Goal: Task Accomplishment & Management: Use online tool/utility

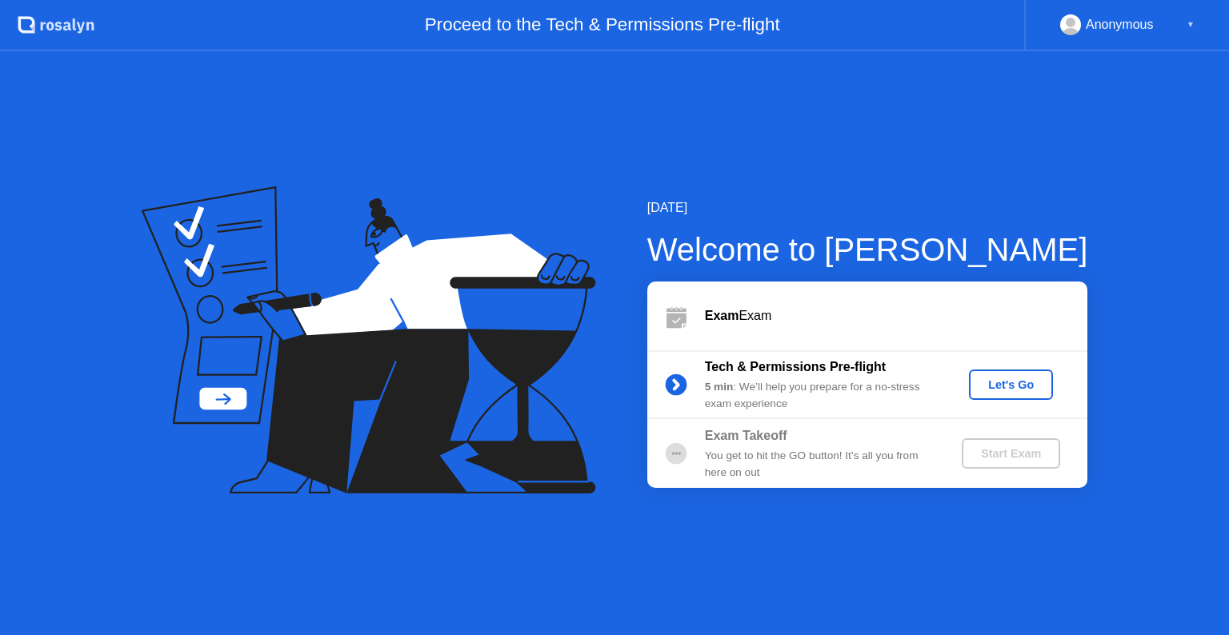
click at [990, 384] on div "Let's Go" at bounding box center [1011, 385] width 71 height 13
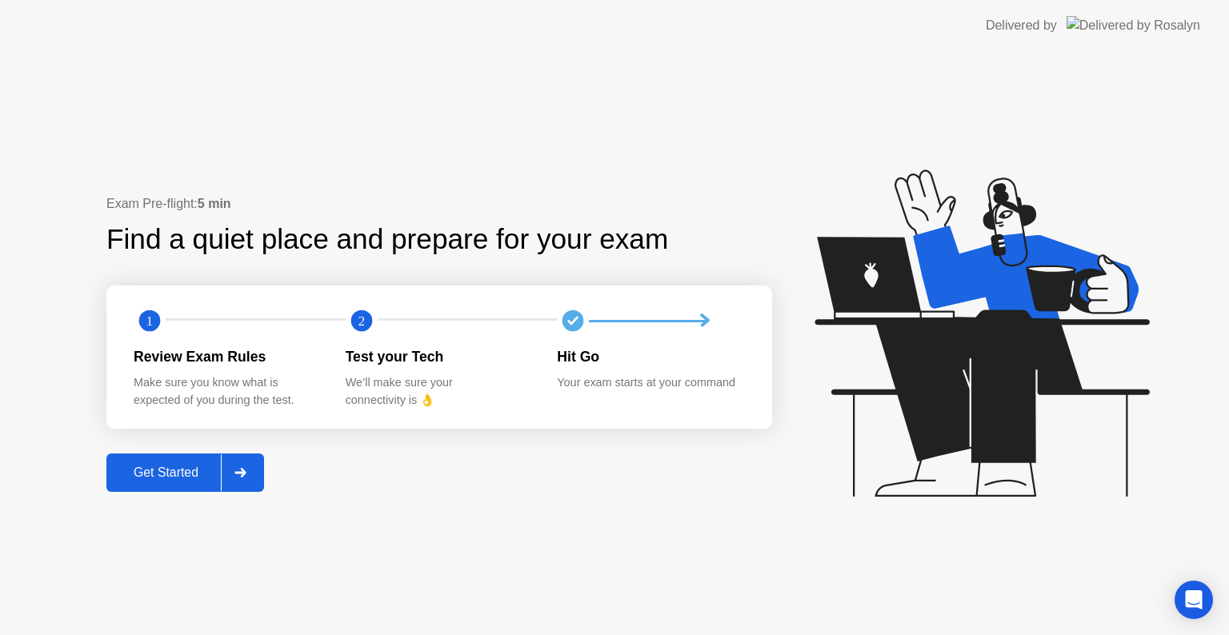
click at [156, 477] on div "Get Started" at bounding box center [166, 473] width 110 height 14
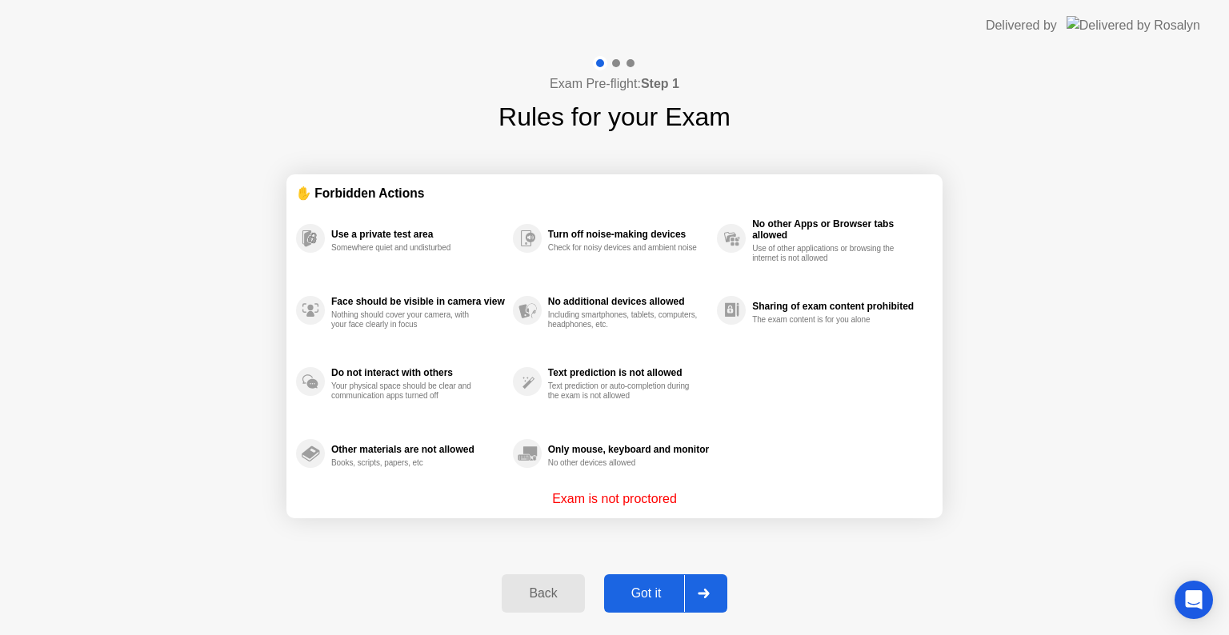
click at [640, 590] on div "Got it" at bounding box center [646, 594] width 75 height 14
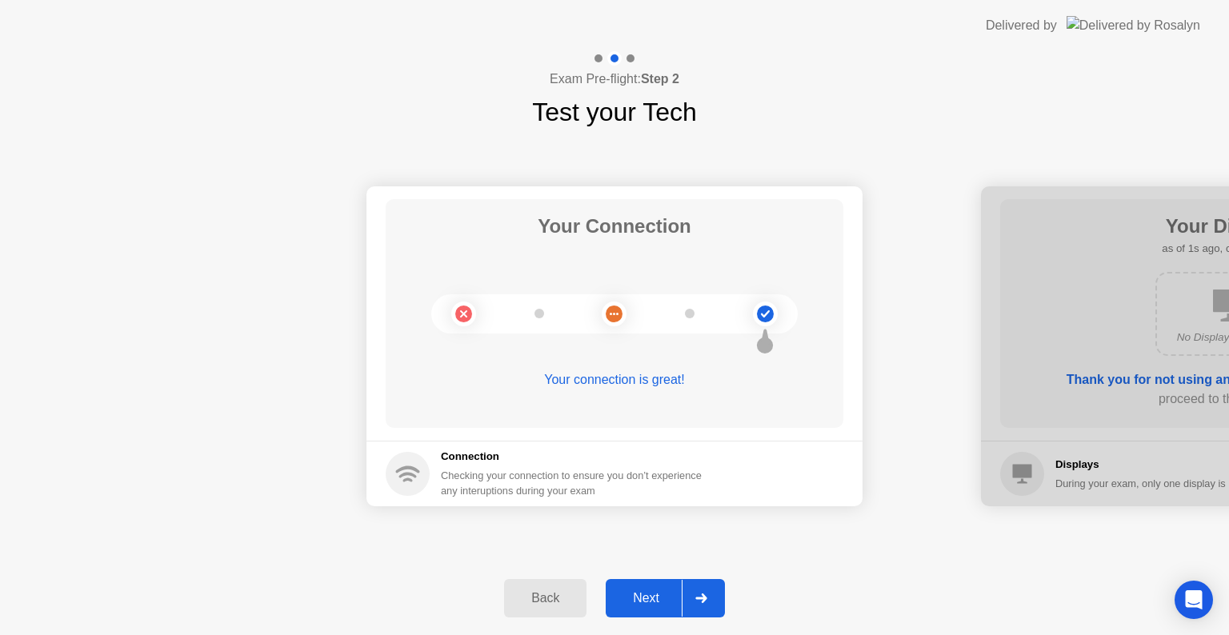
click at [646, 592] on div "Next" at bounding box center [646, 598] width 71 height 14
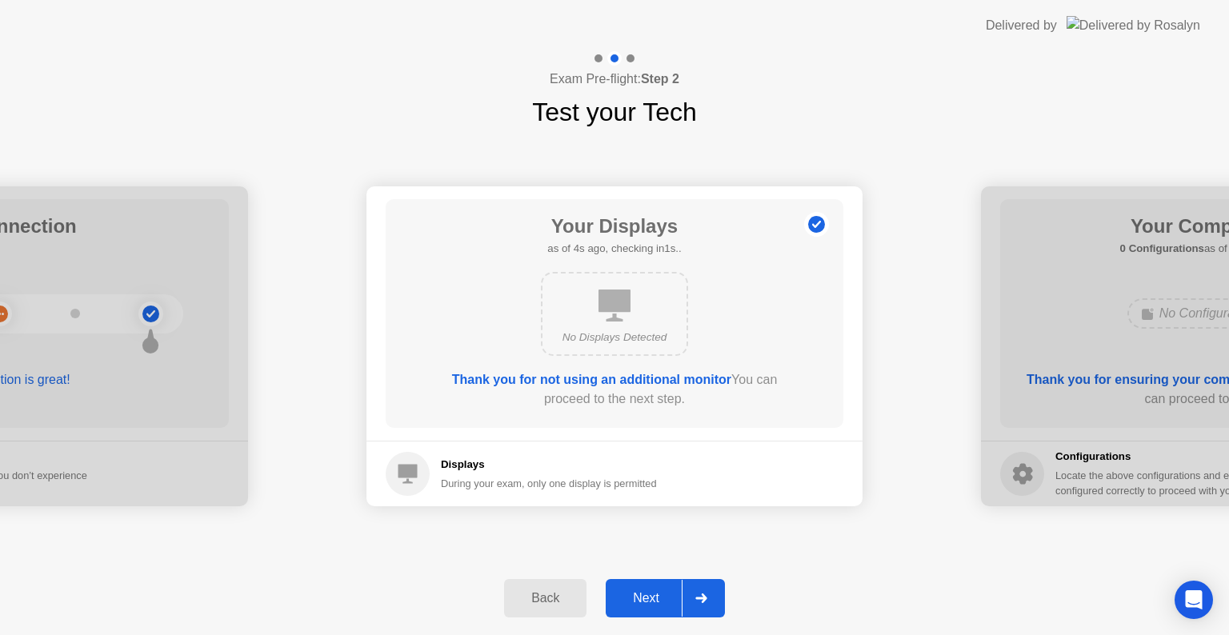
click at [646, 595] on div "Next" at bounding box center [646, 598] width 71 height 14
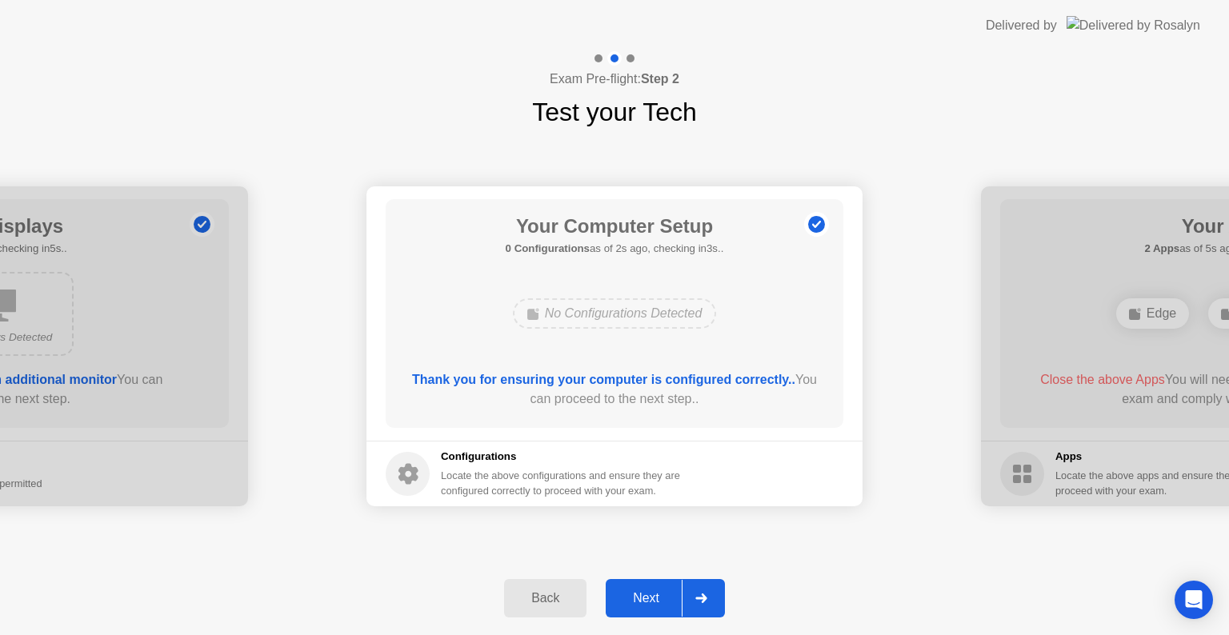
click at [646, 595] on div "Next" at bounding box center [646, 598] width 71 height 14
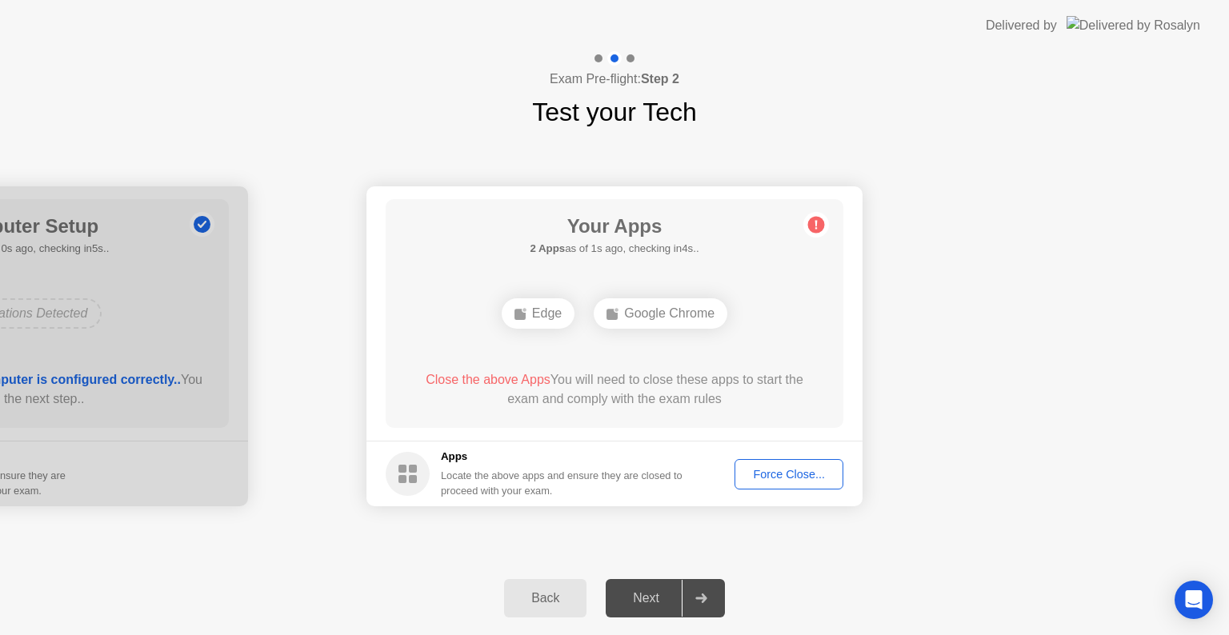
click at [771, 471] on div "Force Close..." at bounding box center [789, 474] width 98 height 13
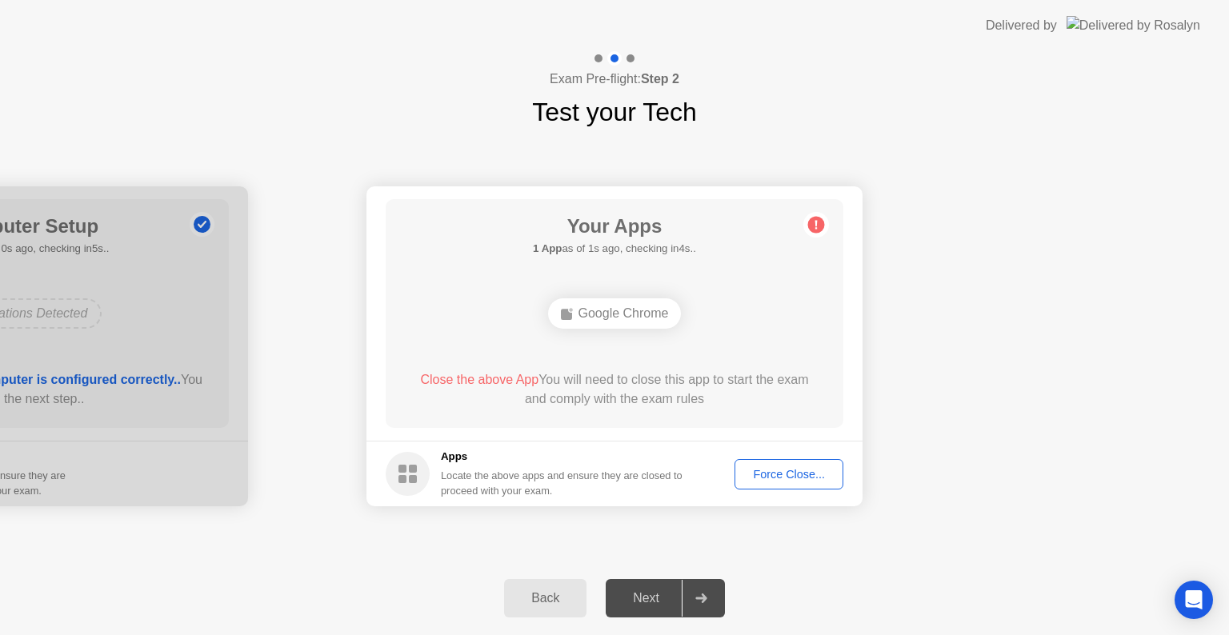
click at [781, 475] on div "Force Close..." at bounding box center [789, 474] width 98 height 13
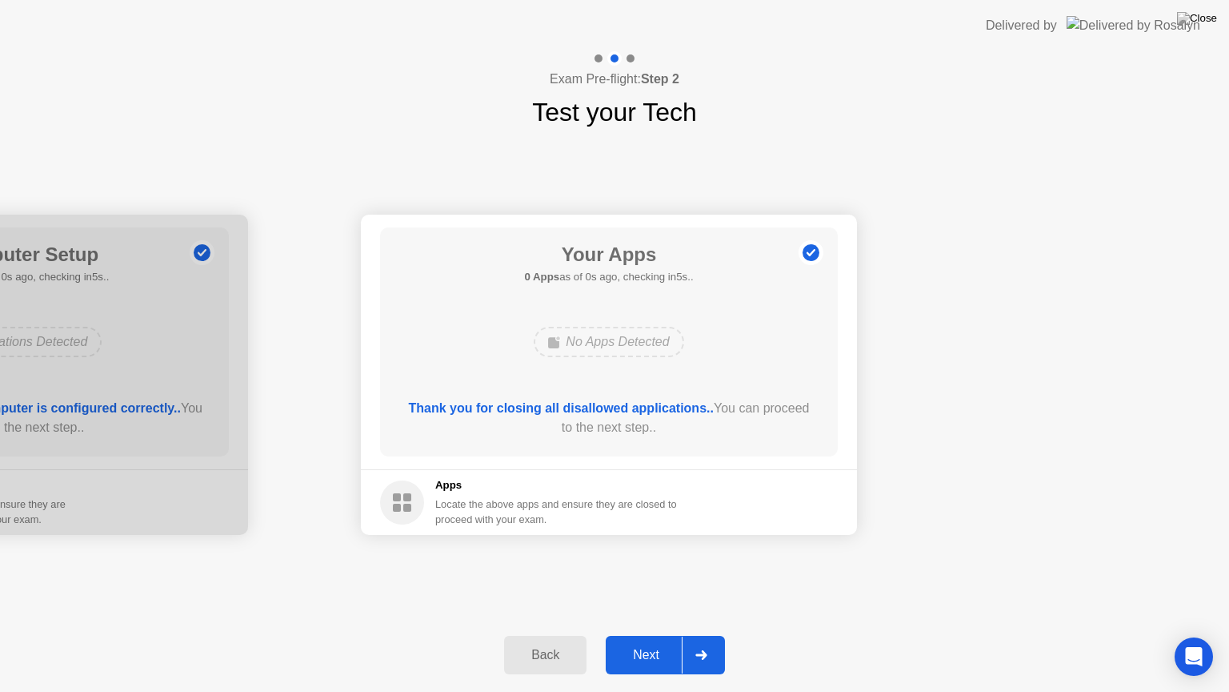
click at [1133, 13] on div "Delivered by" at bounding box center [1093, 25] width 214 height 51
click at [656, 635] on div "Next" at bounding box center [646, 654] width 71 height 14
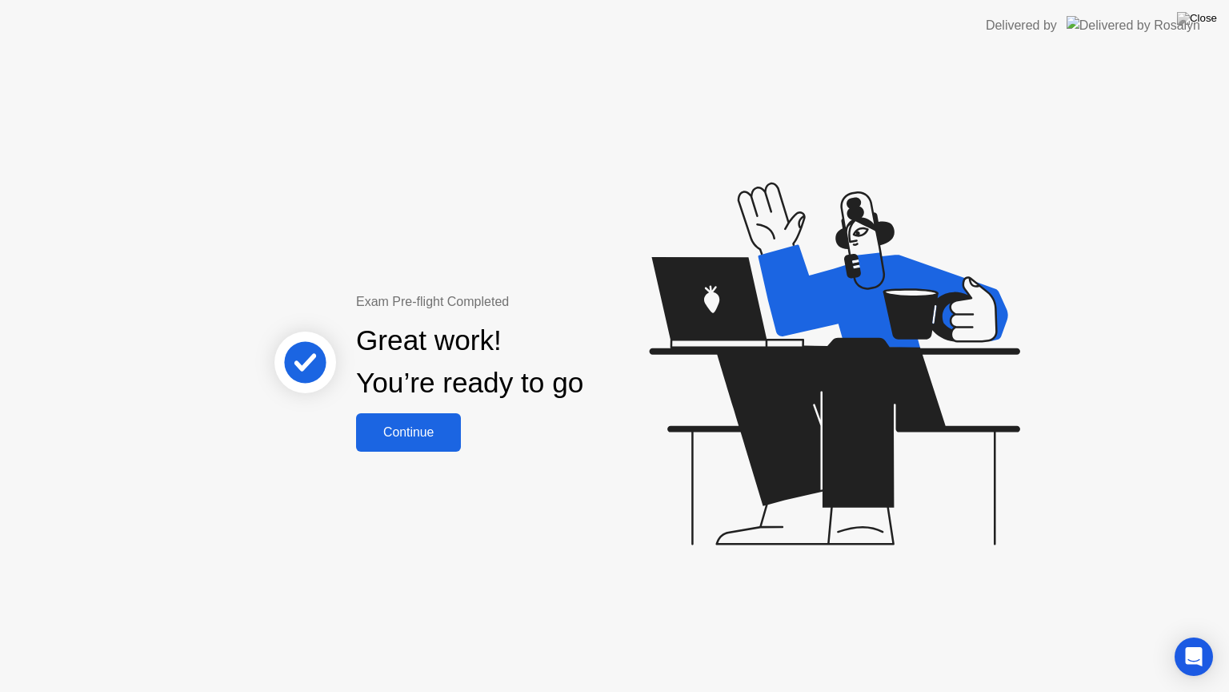
click at [406, 432] on div "Continue" at bounding box center [408, 432] width 95 height 14
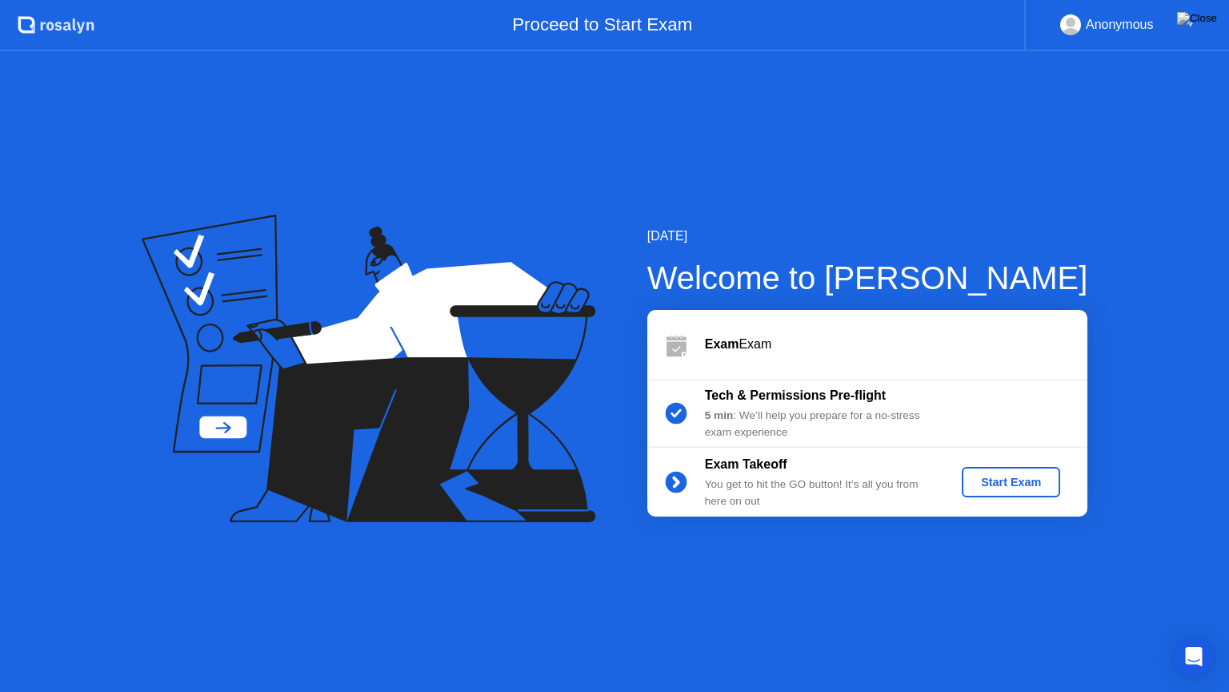
click at [1024, 480] on div "Start Exam" at bounding box center [1011, 481] width 86 height 13
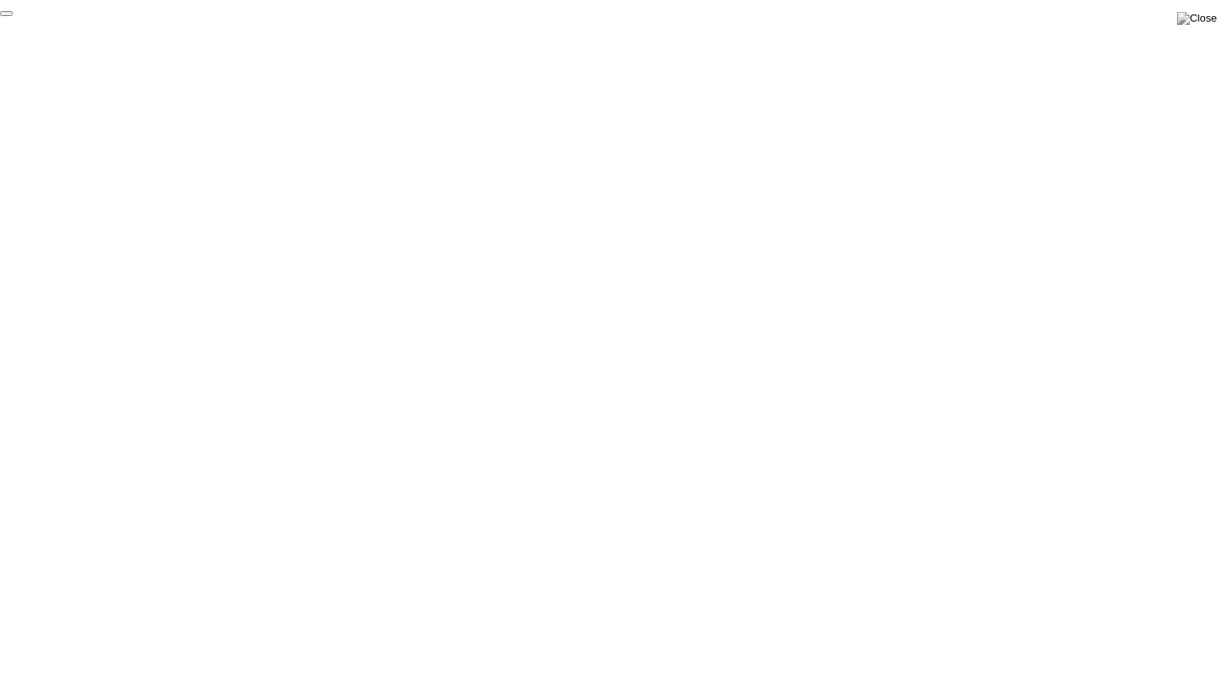
click div "End Proctoring Session"
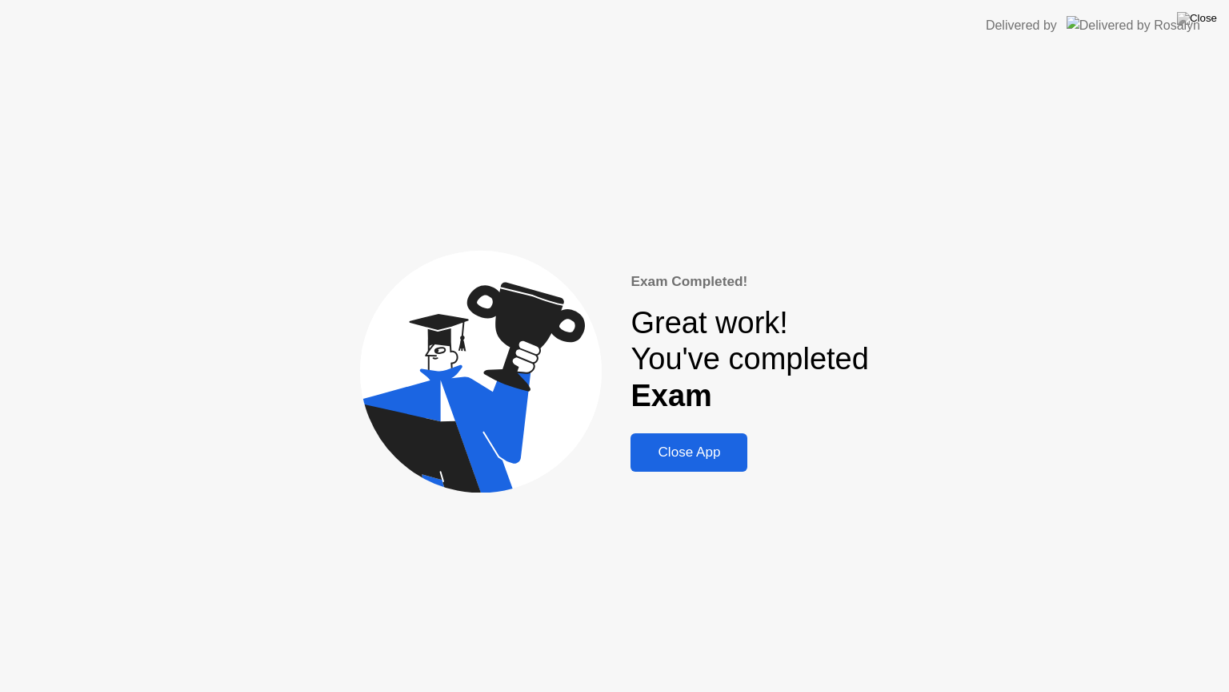
click at [690, 458] on div "Close App" at bounding box center [688, 452] width 107 height 16
